Goal: Task Accomplishment & Management: Complete application form

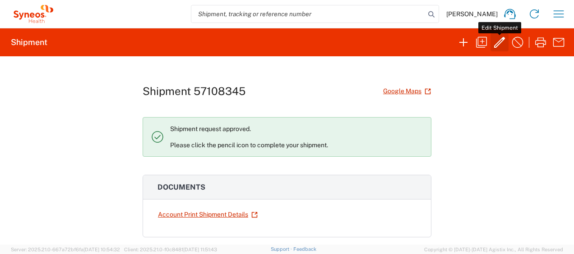
click at [500, 40] on icon "button" at bounding box center [499, 42] width 11 height 11
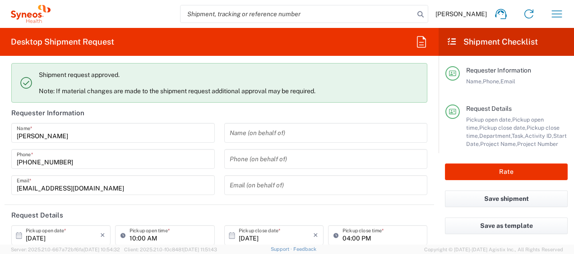
type input "Your Packaging"
type input "4510 DEPARTMENTAL EXPENSE"
type input "4510"
type input "Ukraine"
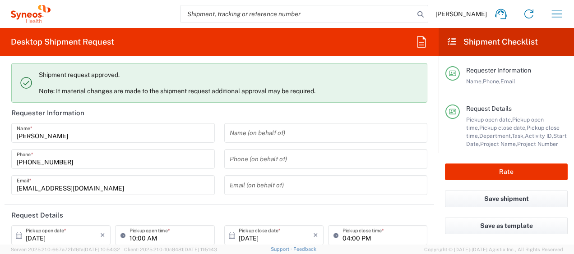
type input "Ukraine"
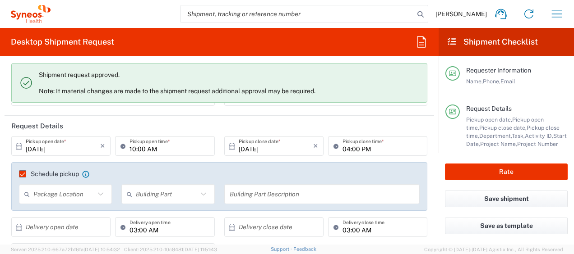
scroll to position [90, 0]
type input "Syneos Health Ukraine, LLC"
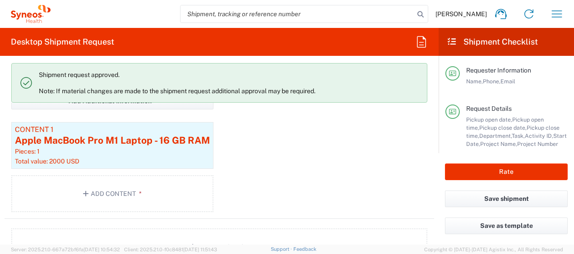
scroll to position [1037, 0]
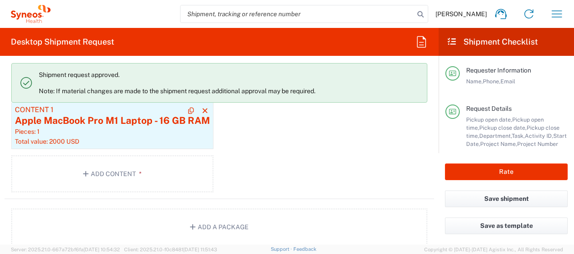
click at [85, 131] on div "Pieces: 1" at bounding box center [112, 132] width 195 height 8
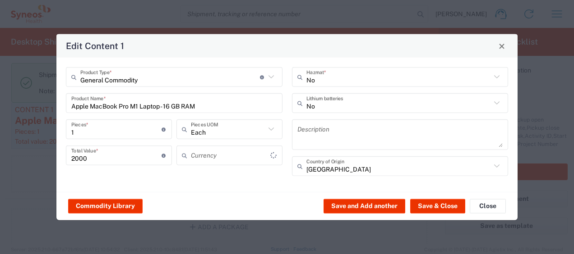
type input "US Dollar"
click at [505, 45] on span "Close" at bounding box center [501, 46] width 6 height 6
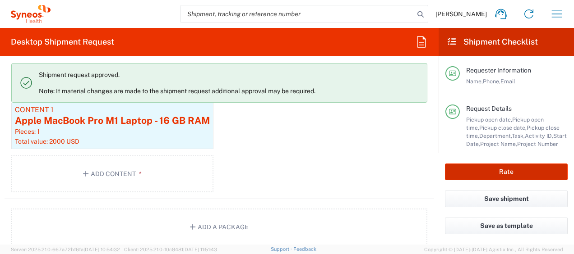
click at [528, 174] on button "Rate" at bounding box center [506, 172] width 123 height 17
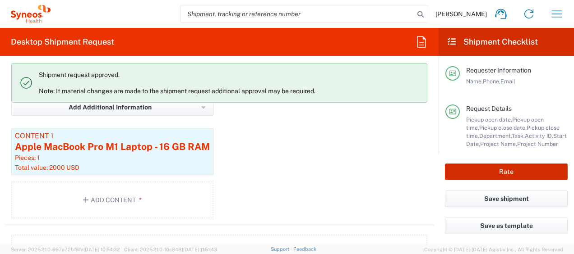
scroll to position [1063, 0]
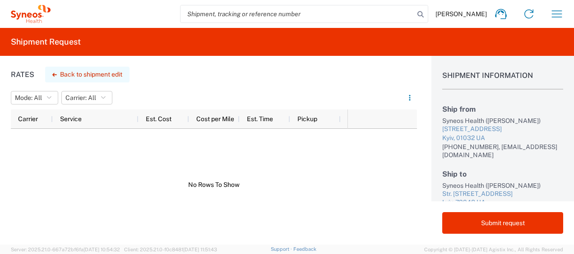
click at [110, 73] on button "Back to shipment edit" at bounding box center [87, 75] width 84 height 16
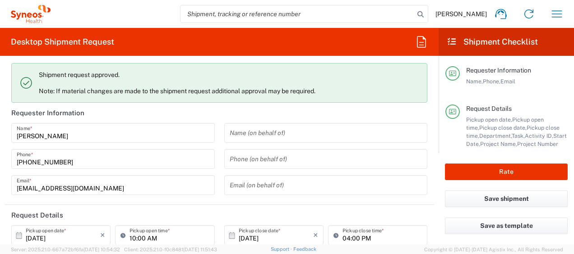
type input "4510 DEPARTMENTAL EXPENSE"
type input "4510"
type input "Your Packaging"
type input "4510 DEPARTMENTAL EXPENSE"
